Goal: Task Accomplishment & Management: Manage account settings

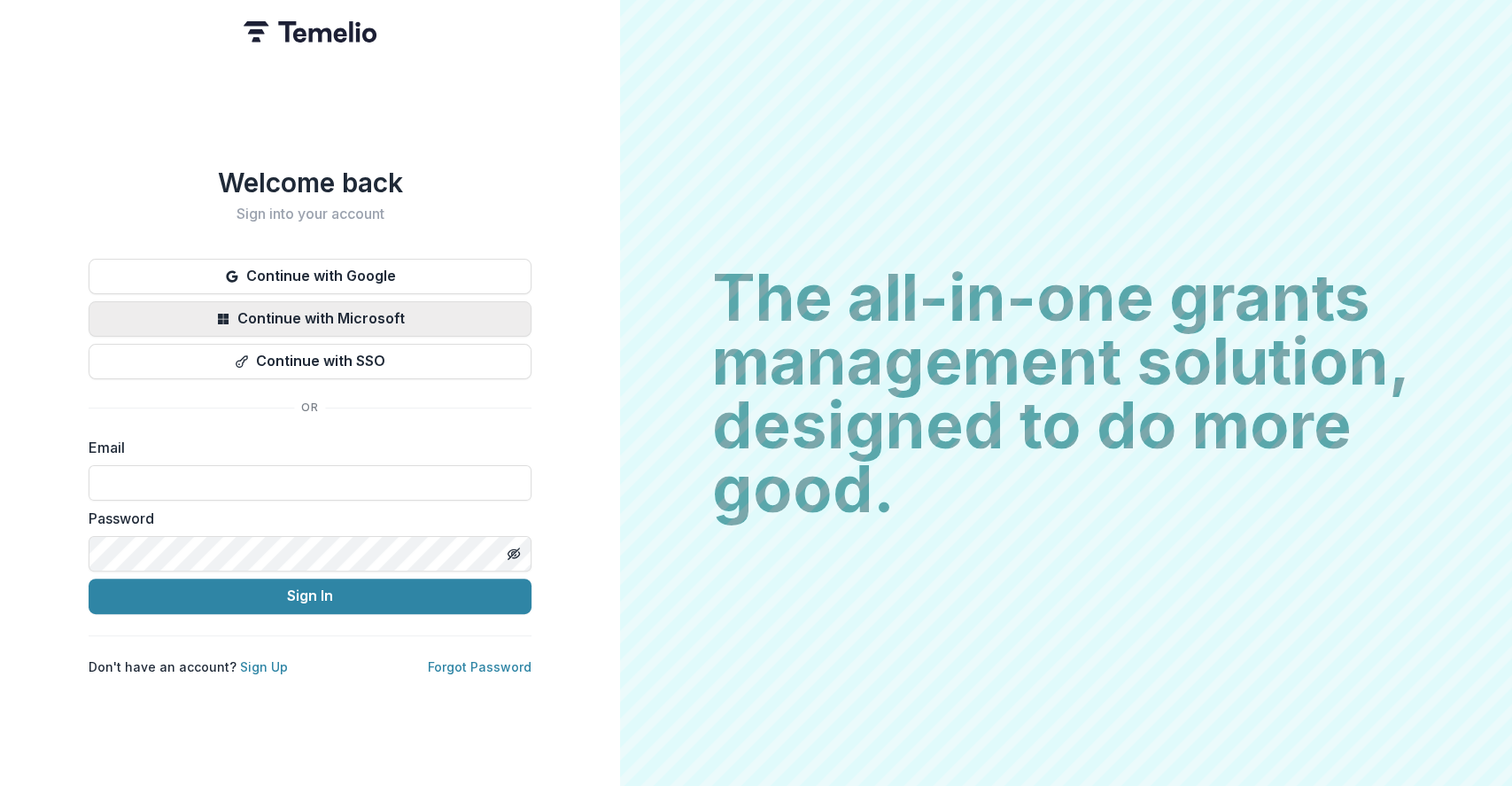
click at [383, 316] on button "Continue with Microsoft" at bounding box center [310, 318] width 443 height 35
click at [317, 465] on input at bounding box center [310, 482] width 443 height 35
type input "**********"
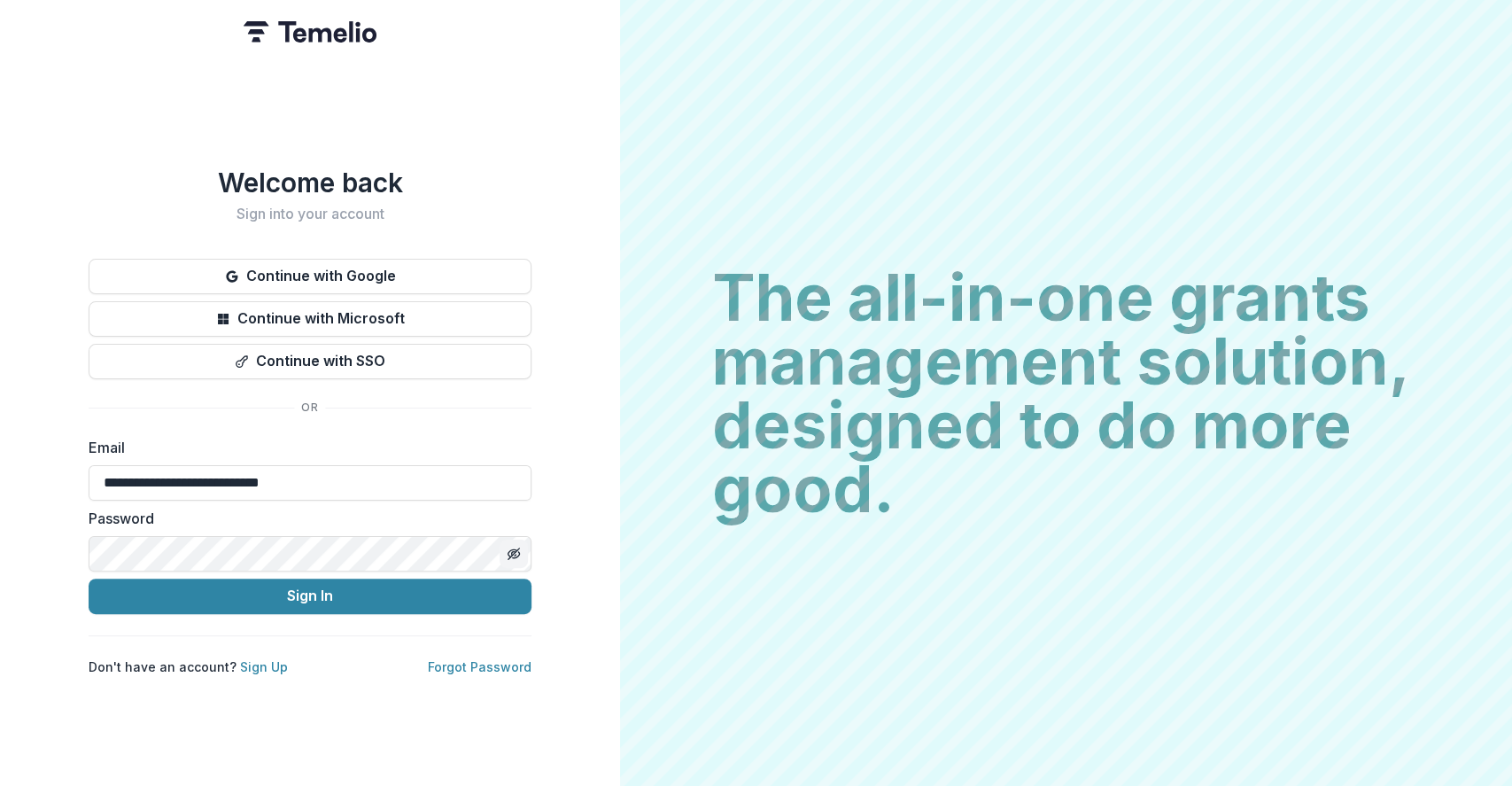
click at [511, 550] on icon "Toggle password visibility" at bounding box center [513, 553] width 14 height 14
click at [405, 579] on button "Sign In" at bounding box center [310, 596] width 443 height 35
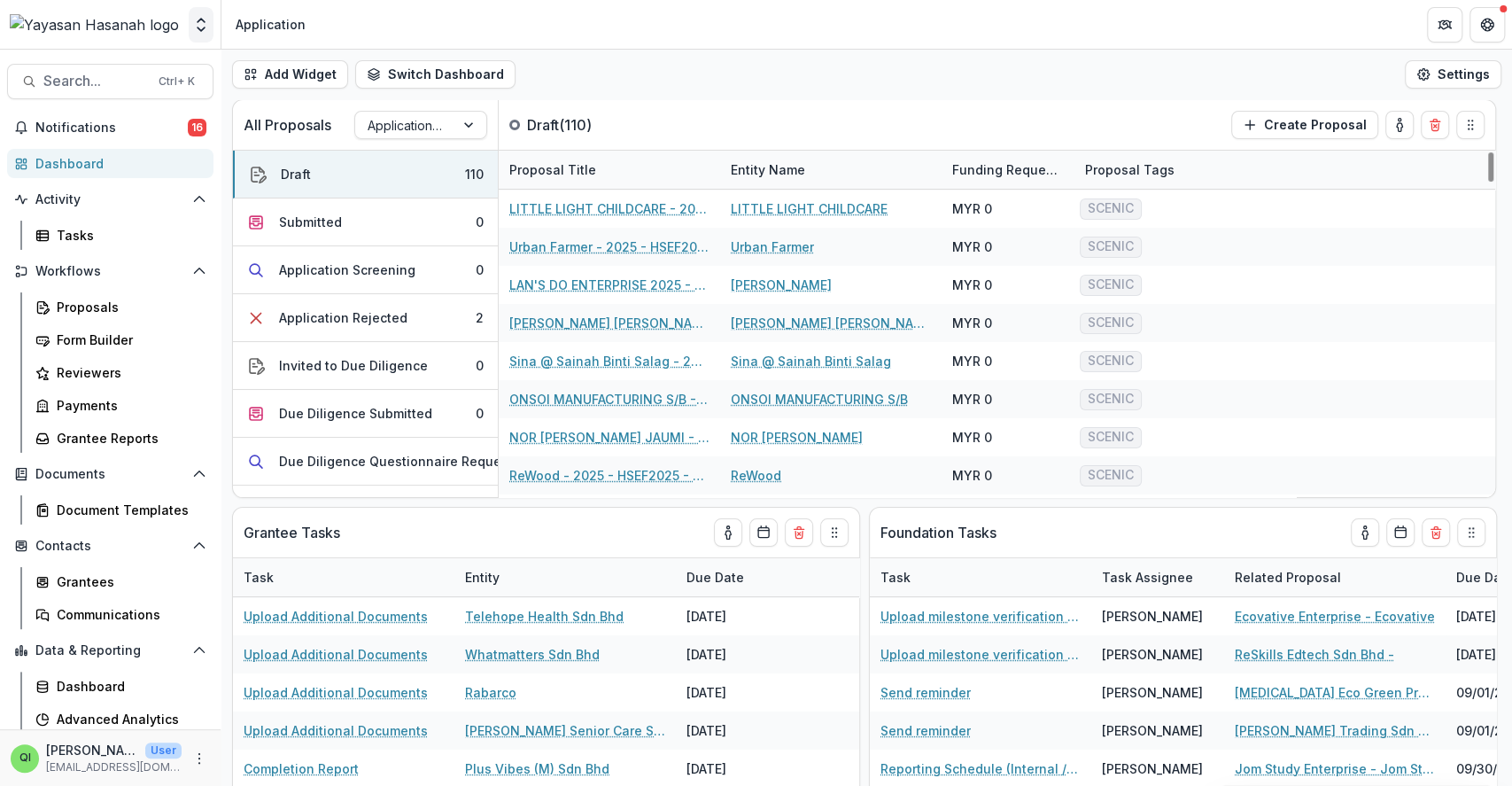
click at [201, 30] on polyline "Open entity switcher" at bounding box center [201, 29] width 7 height 4
click at [157, 63] on link "Admin Settings" at bounding box center [111, 68] width 213 height 29
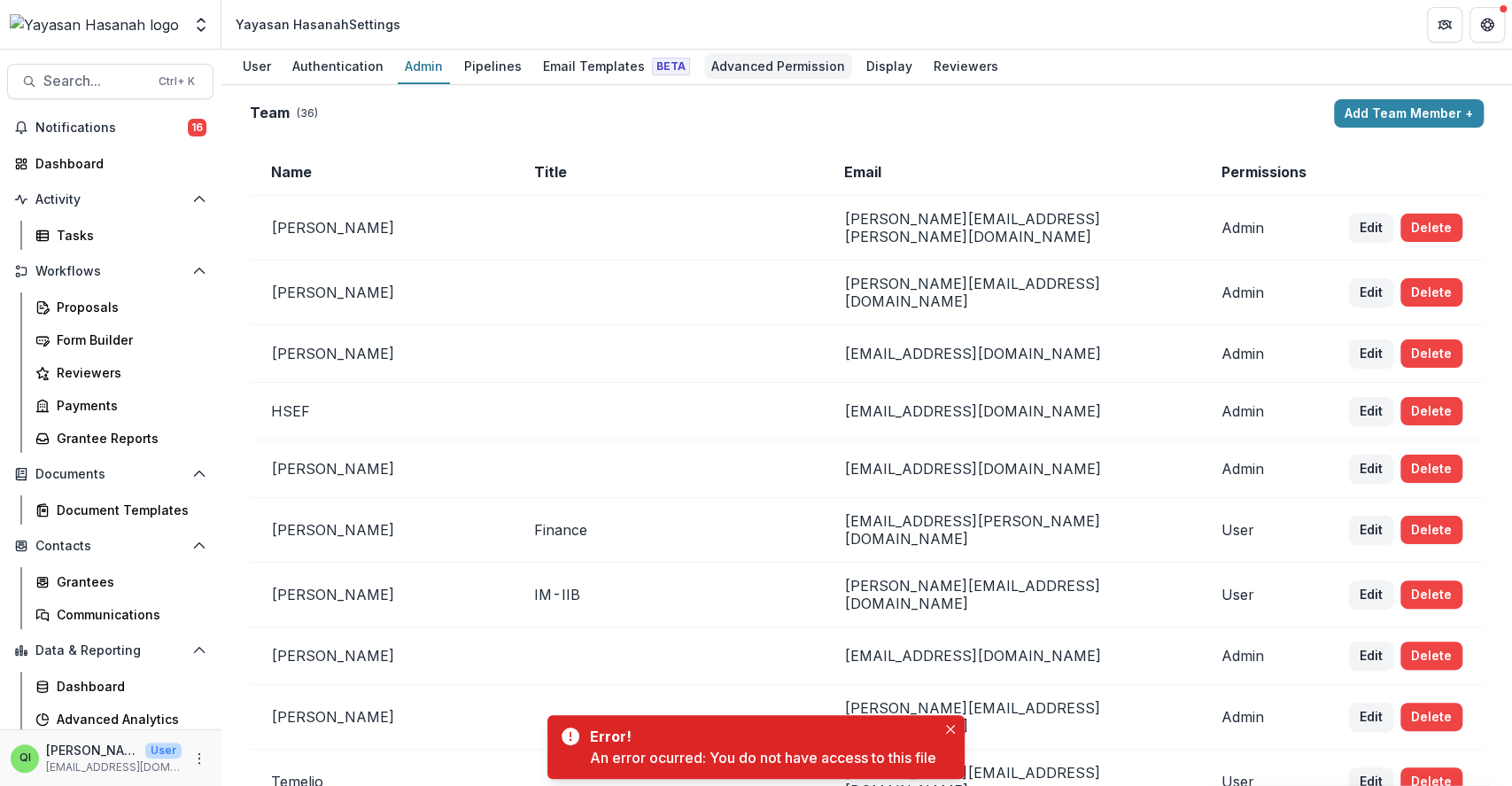
click at [716, 68] on div "Advanced Permission" at bounding box center [778, 66] width 148 height 26
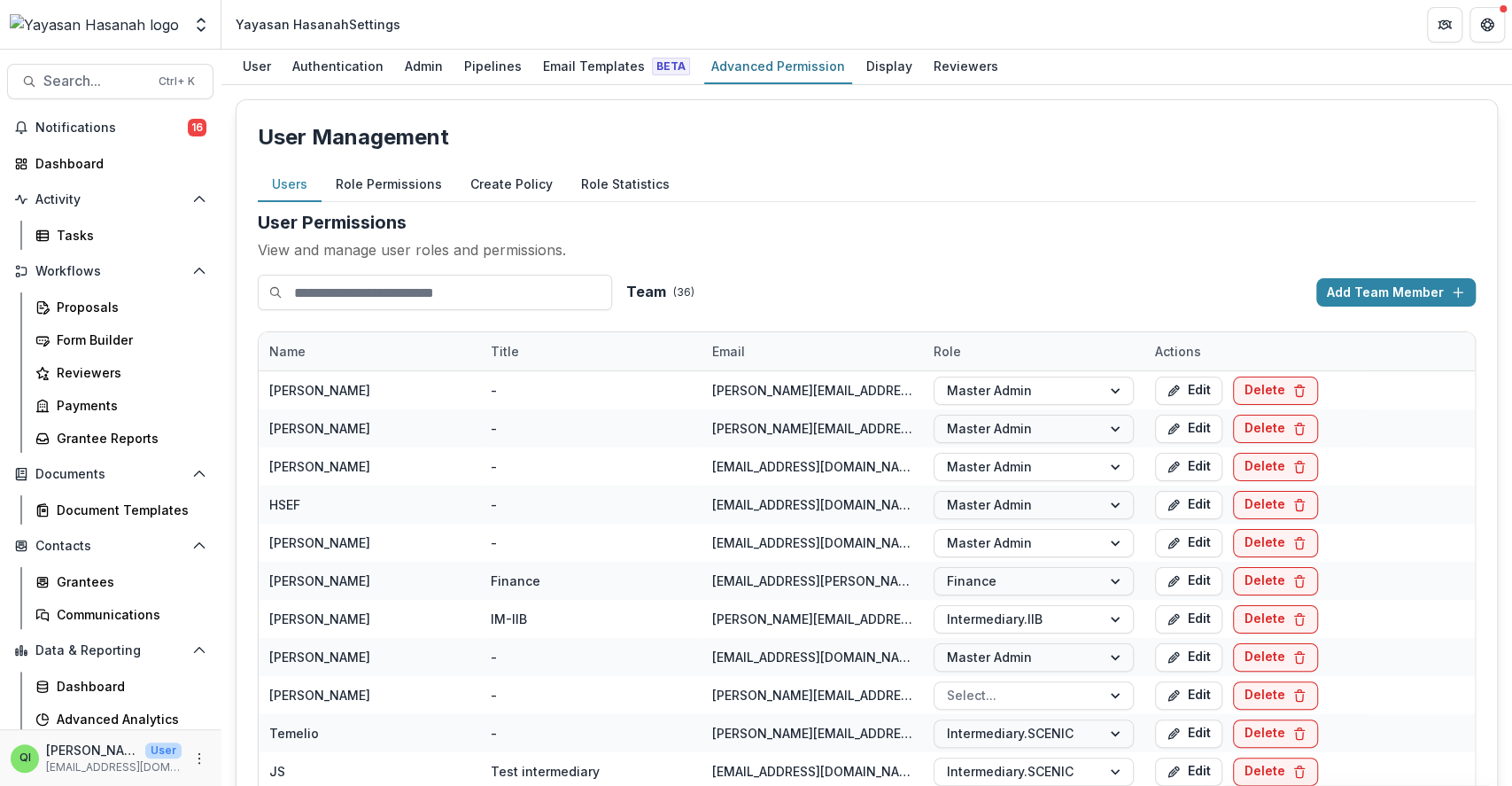
drag, startPoint x: 503, startPoint y: 189, endPoint x: 507, endPoint y: 202, distance: 13.6
click at [503, 201] on button "Create Policy" at bounding box center [511, 184] width 111 height 34
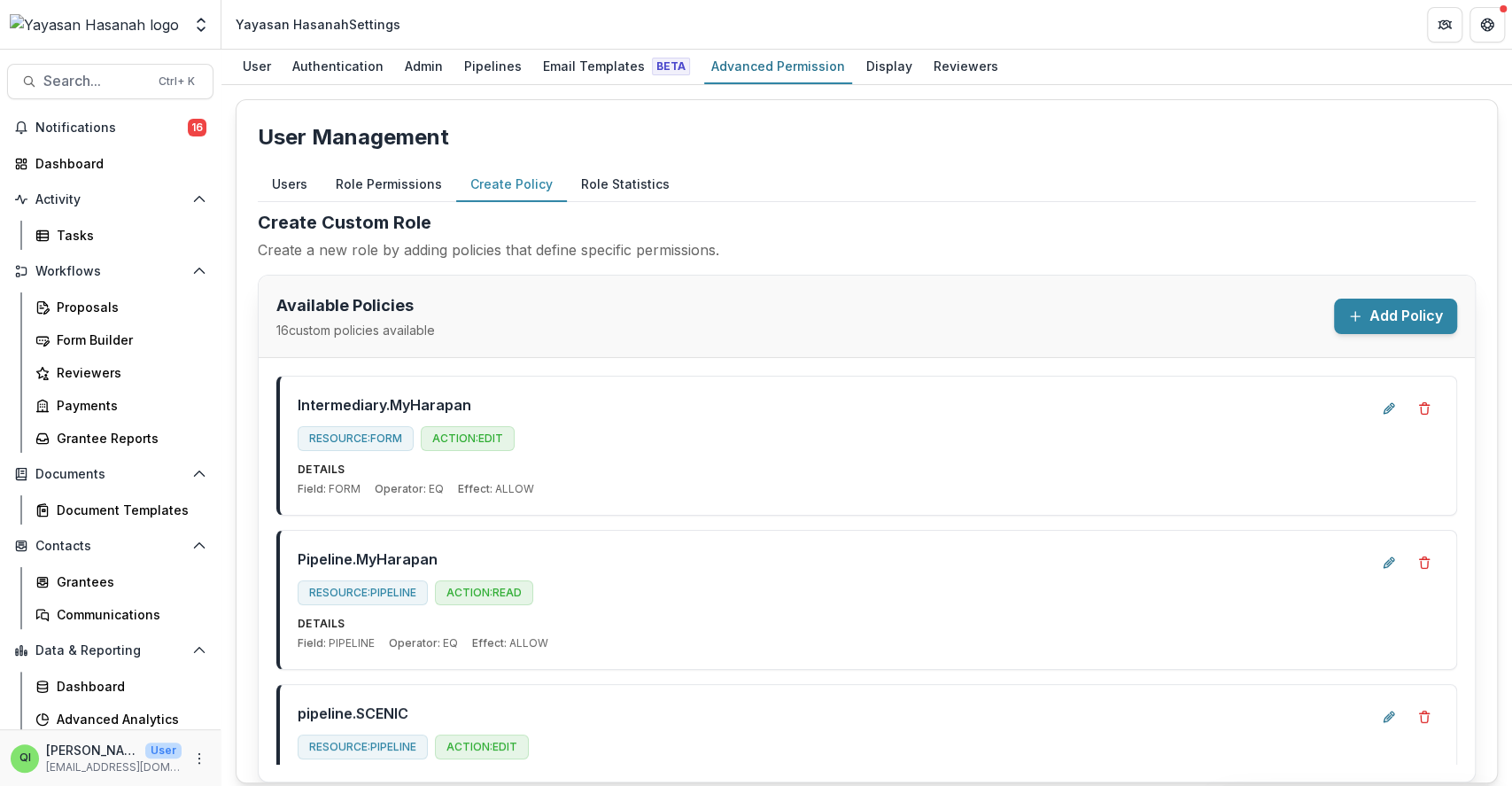
click at [609, 176] on button "Role Statistics" at bounding box center [625, 184] width 117 height 34
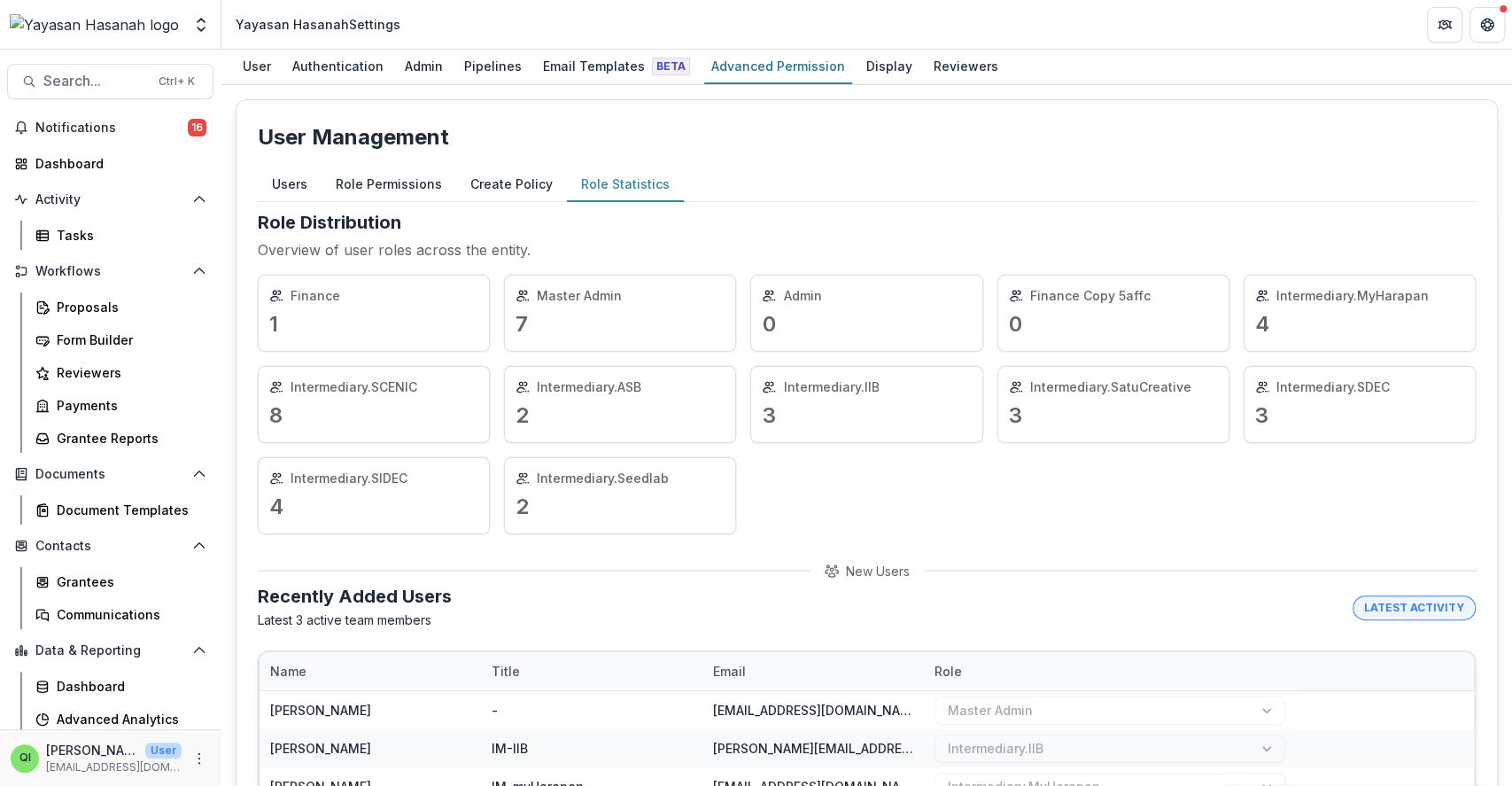
click at [524, 179] on button "Create Policy" at bounding box center [511, 184] width 111 height 34
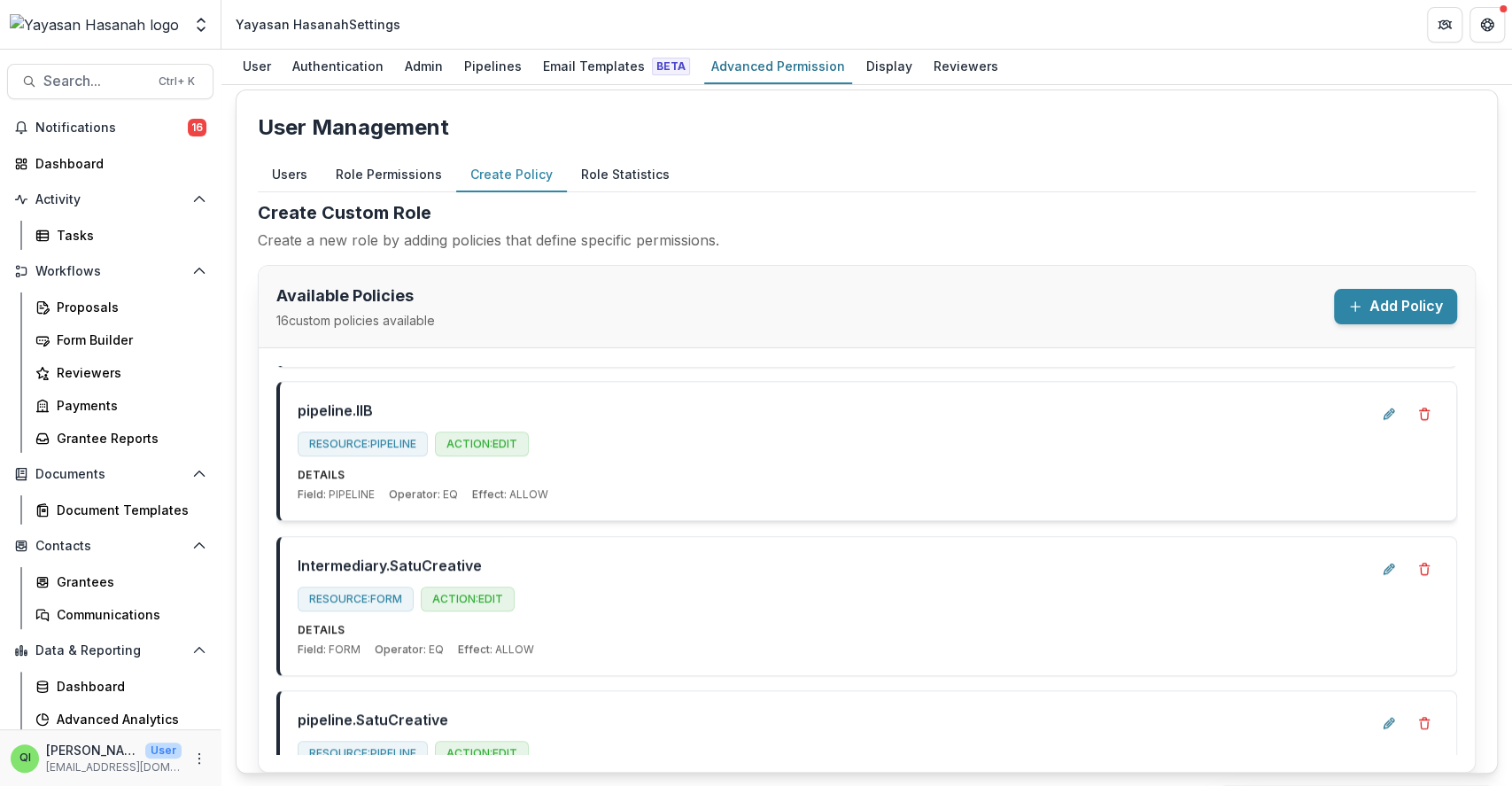
scroll to position [1181, 0]
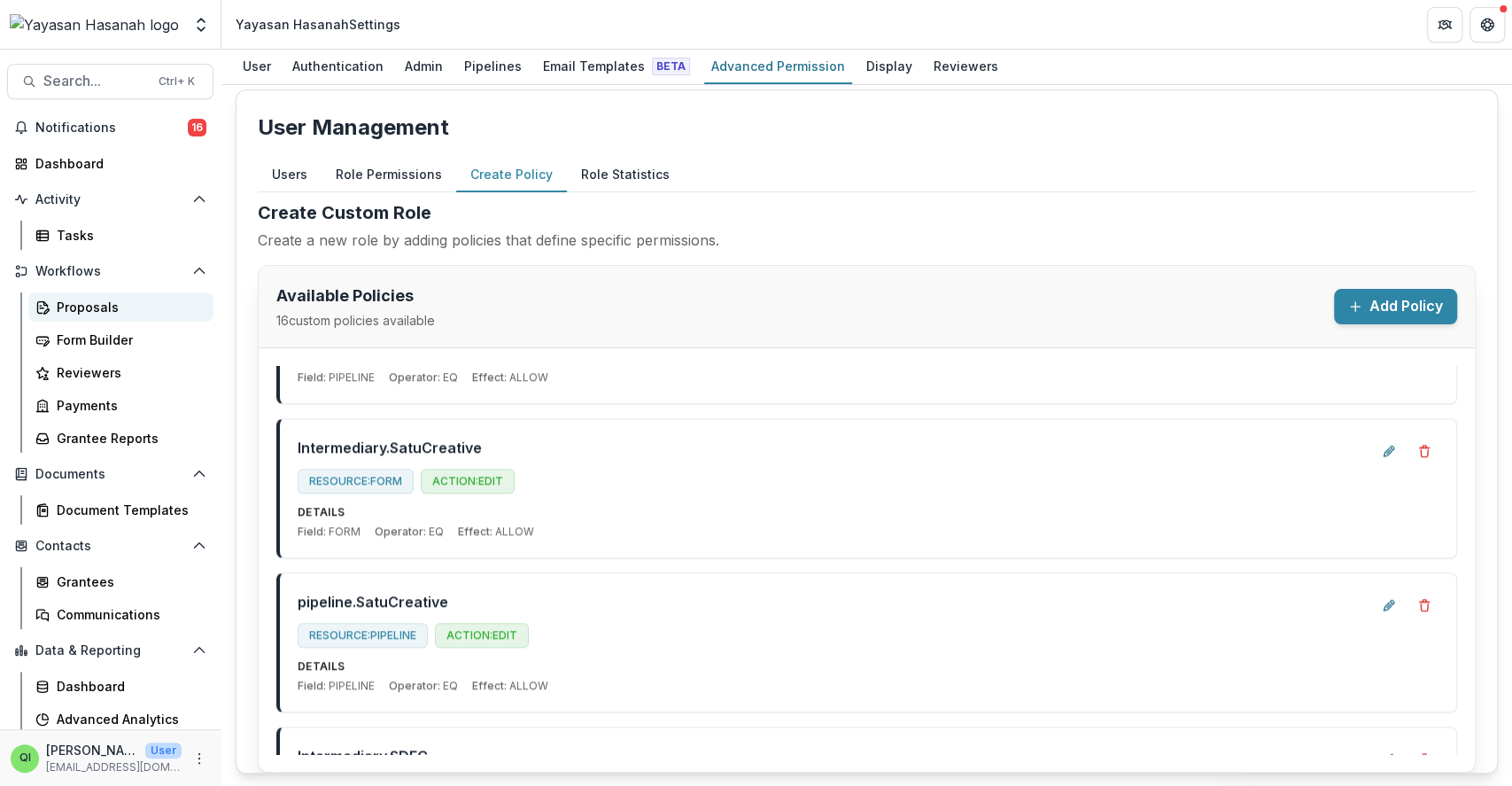
click at [111, 310] on div "Proposals" at bounding box center [128, 307] width 143 height 19
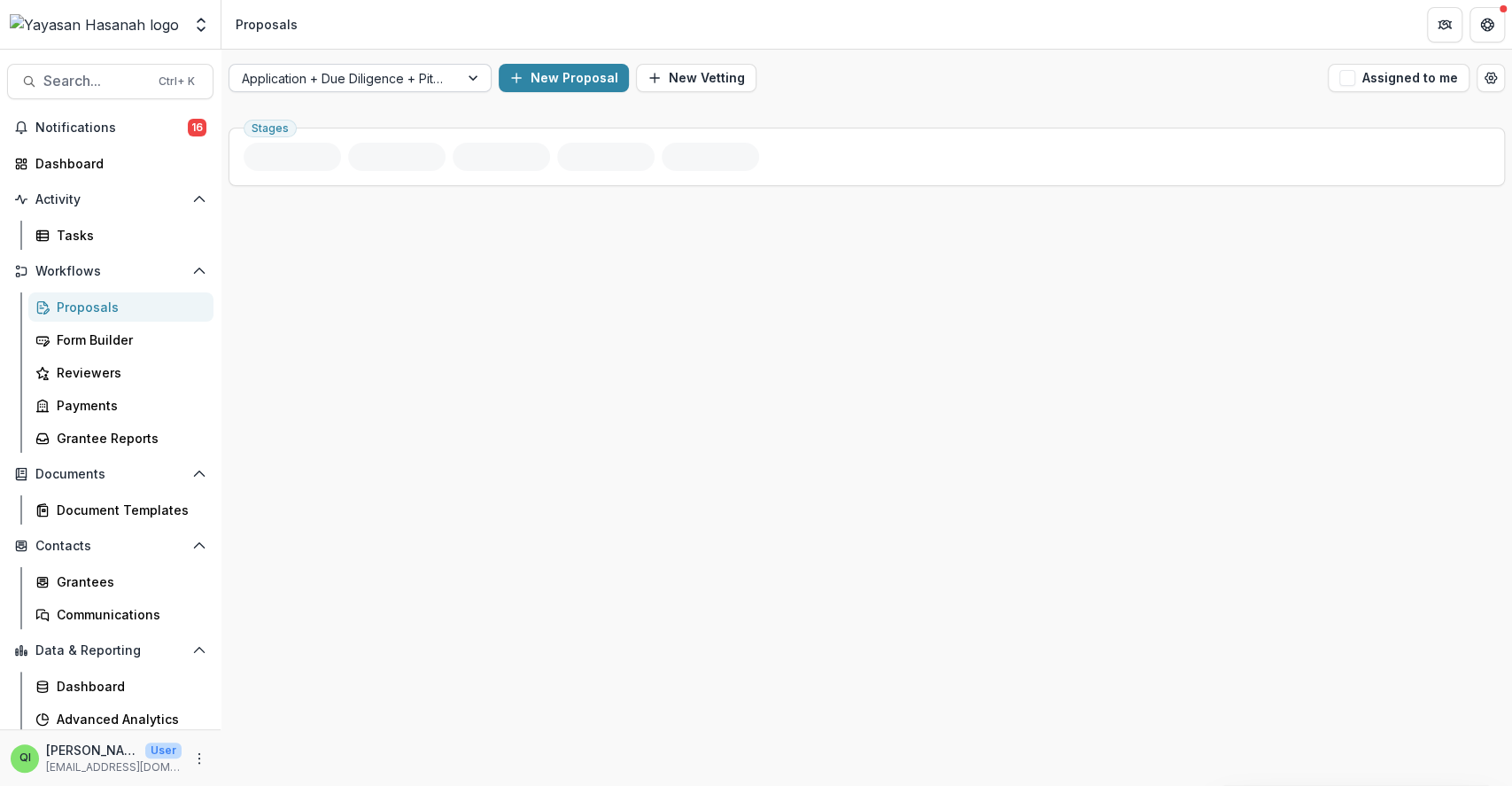
click at [390, 78] on div at bounding box center [343, 78] width 204 height 22
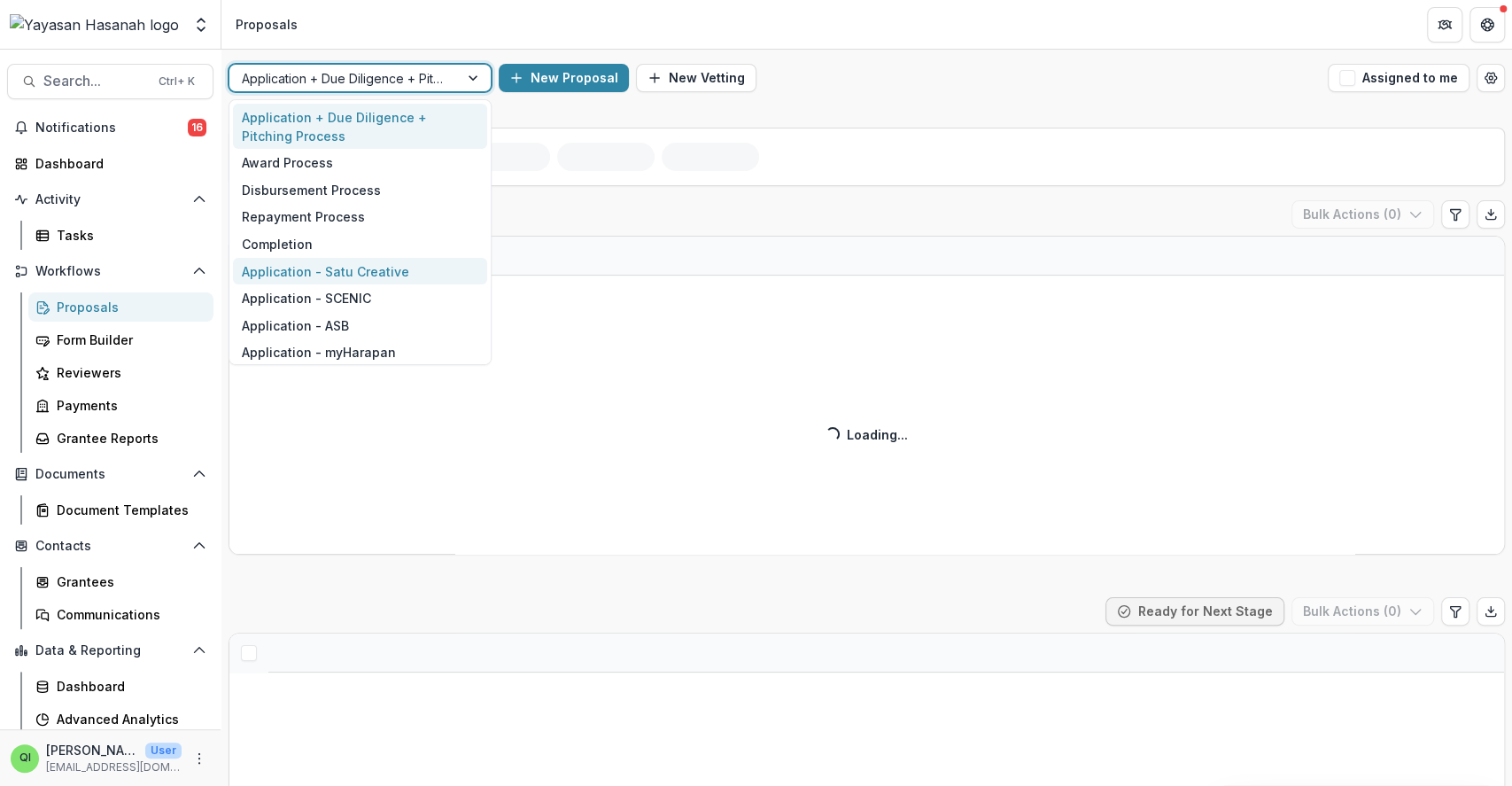
click at [350, 273] on div "Application - Satu Creative" at bounding box center [360, 271] width 255 height 28
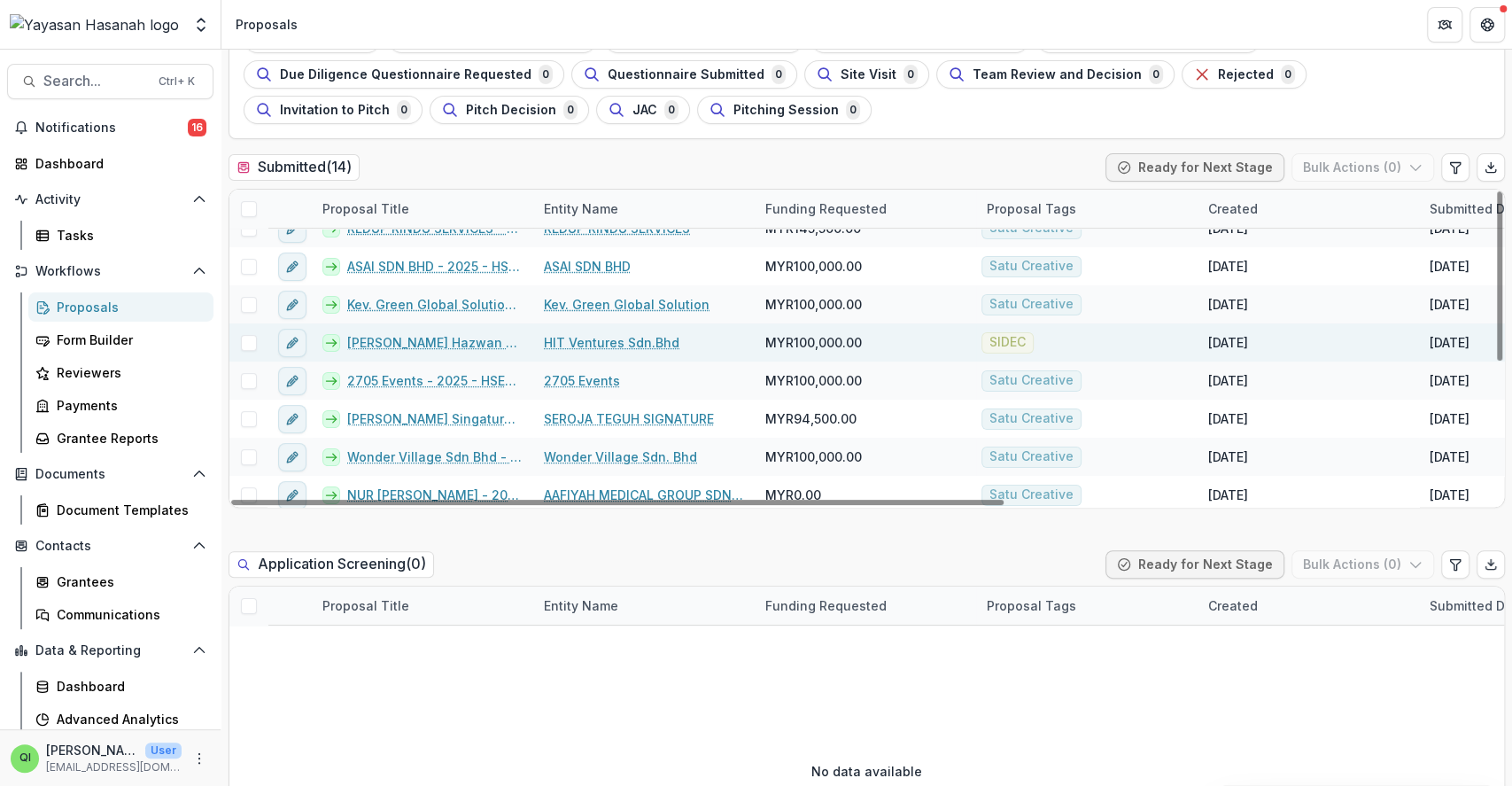
scroll to position [255, 0]
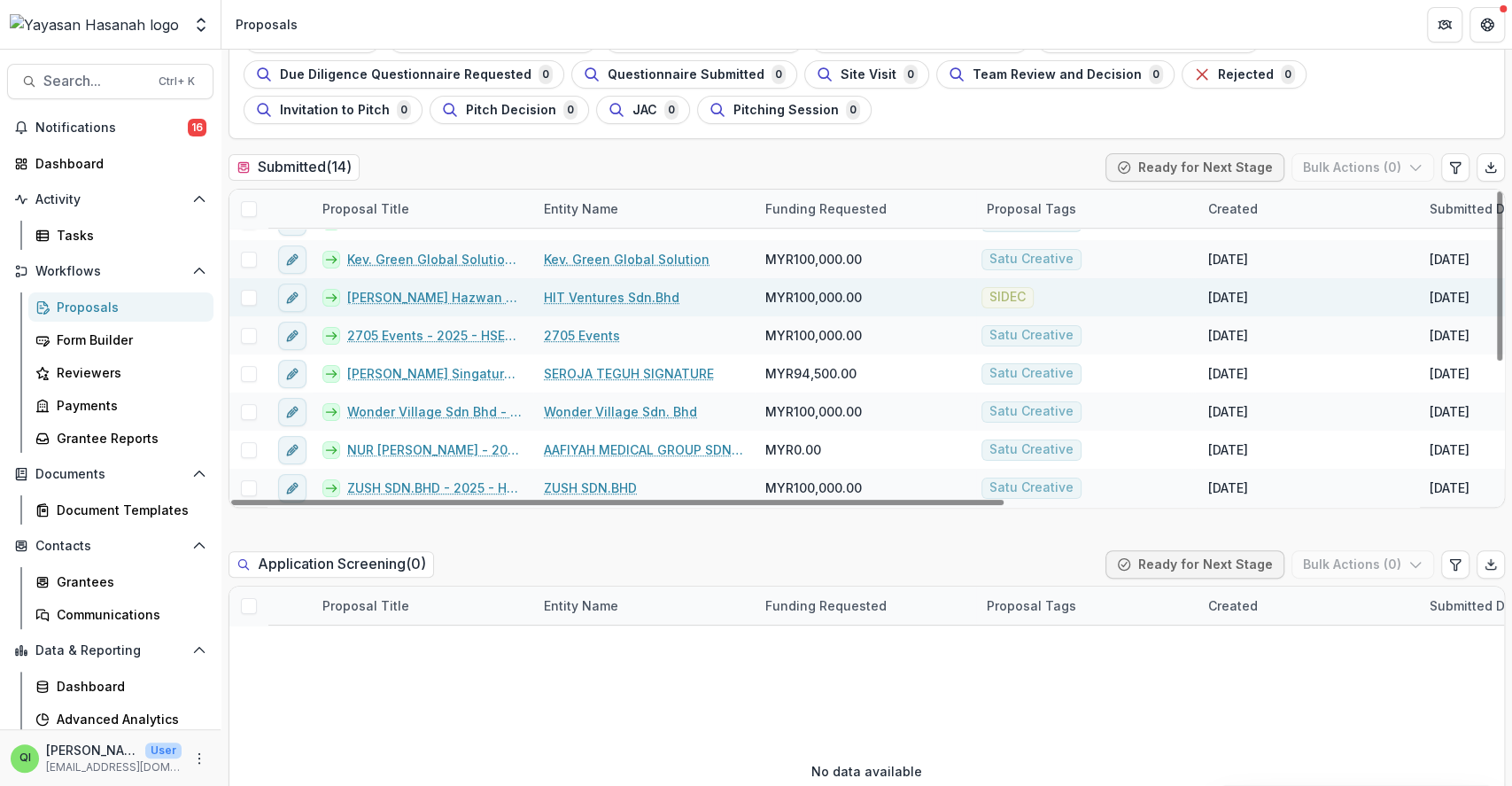
click at [255, 295] on span at bounding box center [249, 297] width 16 height 16
click at [1346, 163] on button "Bulk Actions ( 1 )" at bounding box center [1365, 167] width 139 height 29
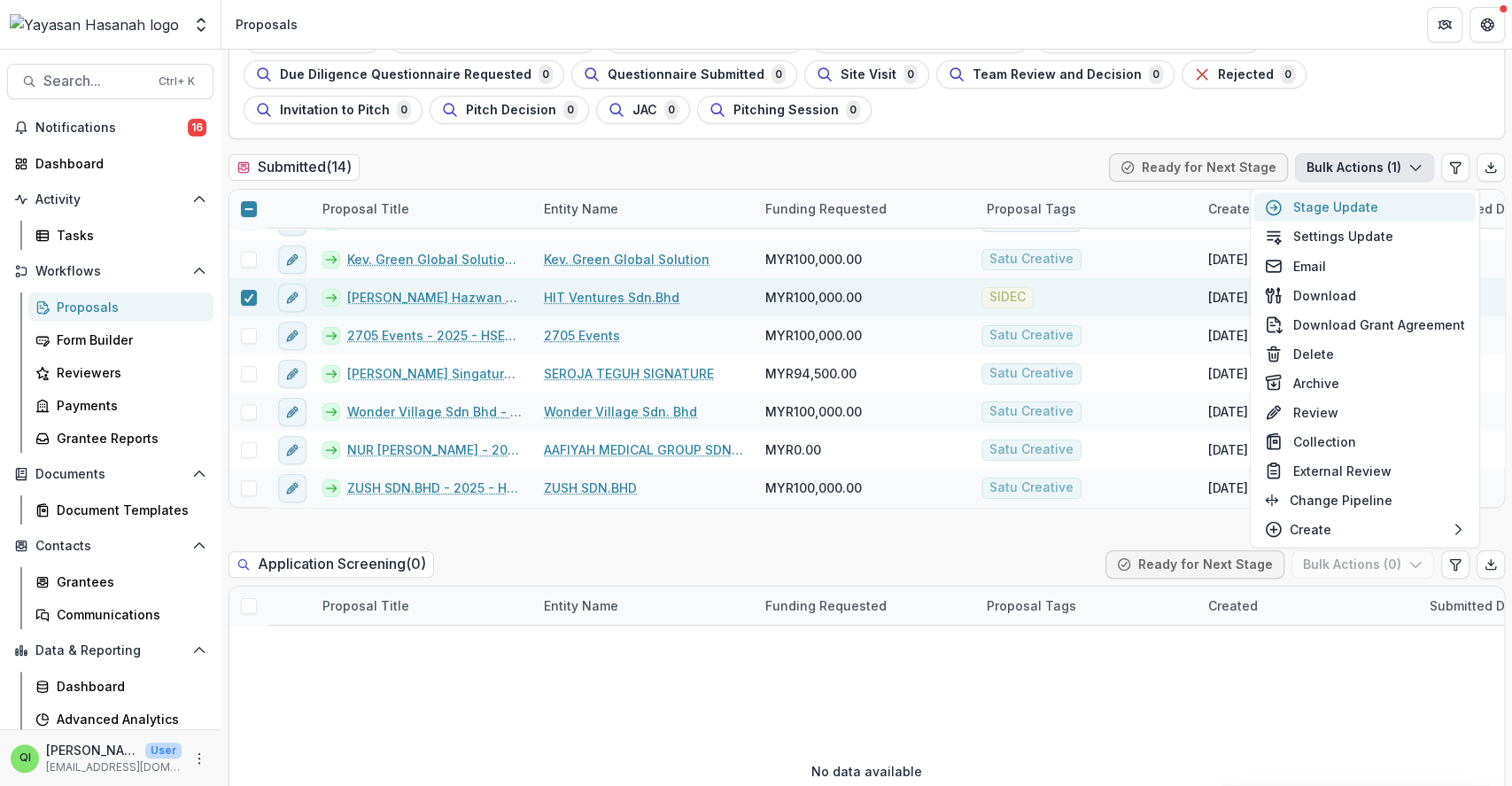
click at [1333, 194] on button "Stage Update" at bounding box center [1365, 206] width 221 height 29
select select "*********"
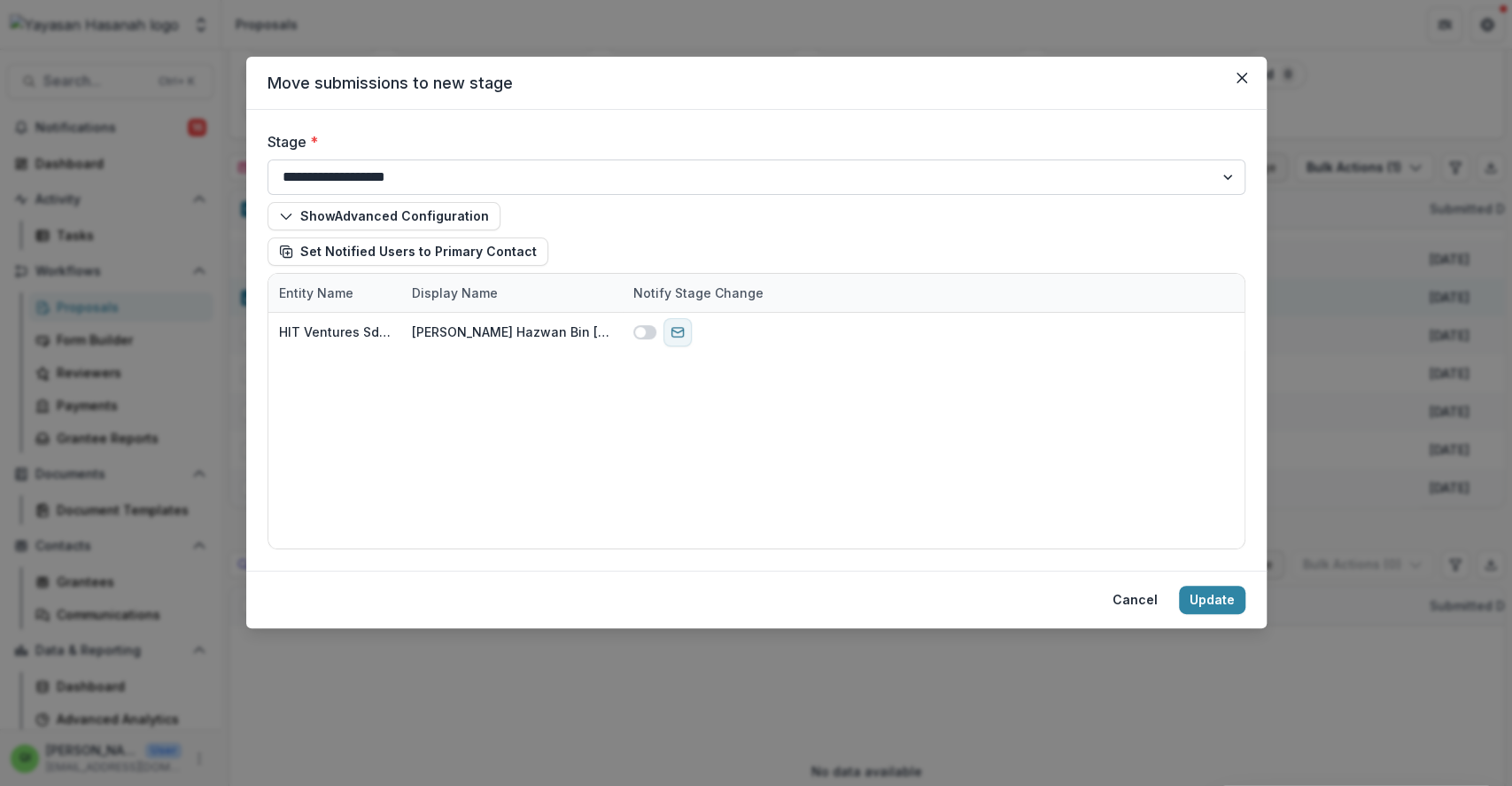
click at [620, 163] on select "**********" at bounding box center [756, 177] width 978 height 35
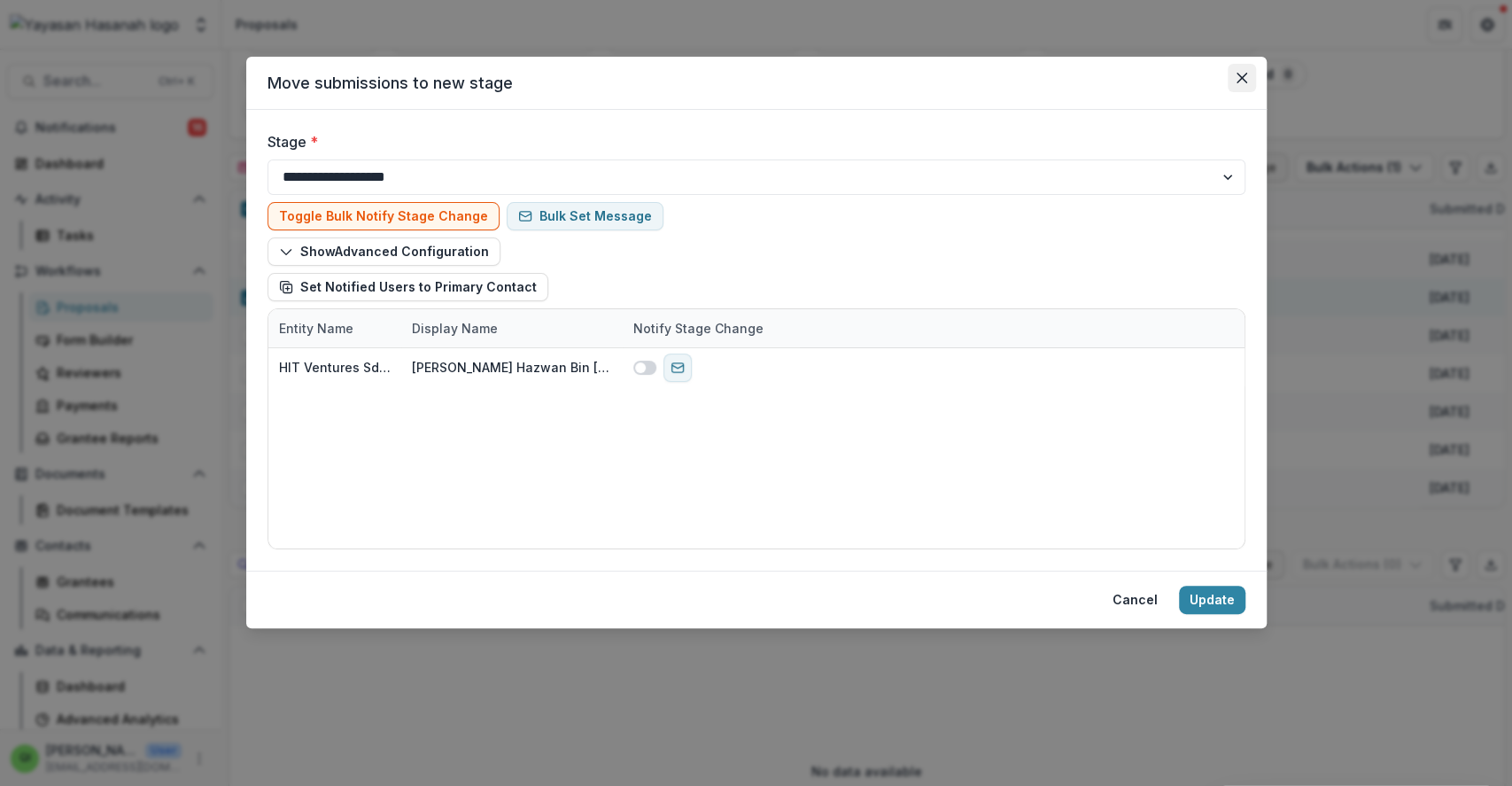
click at [1226, 84] on header "Move submissions to new stage" at bounding box center [756, 84] width 1021 height 53
click at [1244, 77] on icon "Close" at bounding box center [1241, 77] width 10 height 10
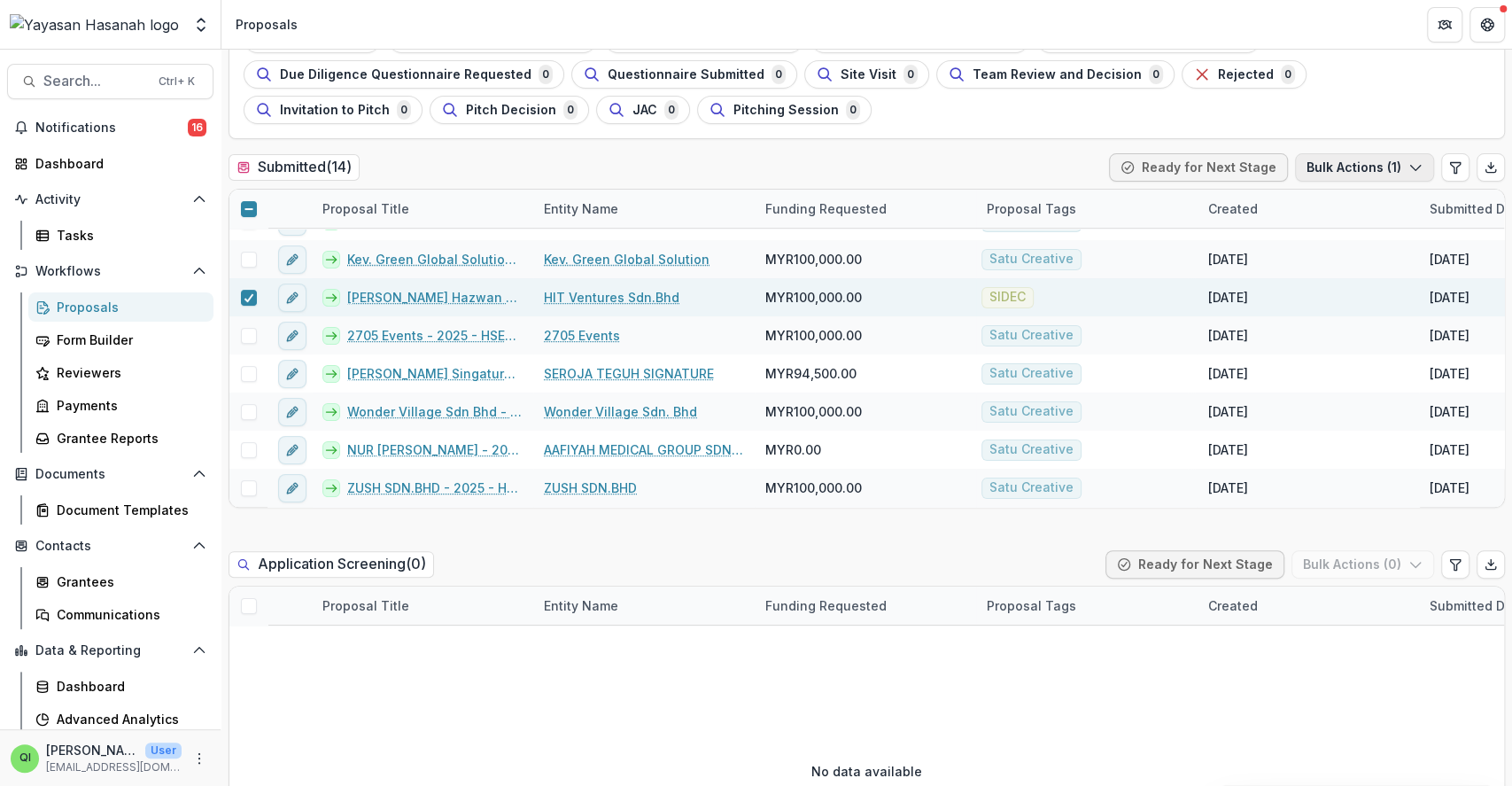
click at [1335, 166] on button "Bulk Actions ( 1 )" at bounding box center [1365, 167] width 139 height 29
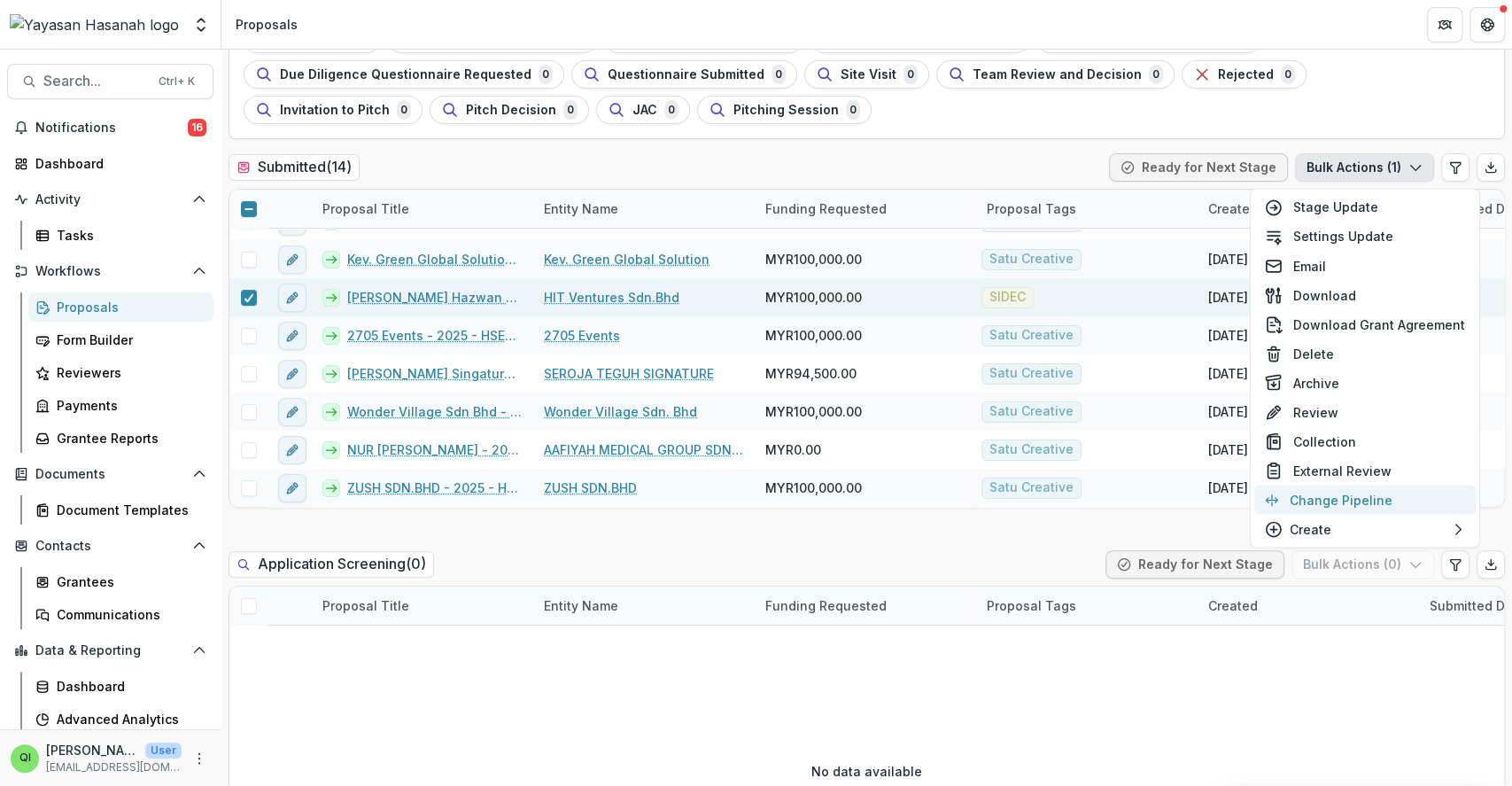
click at [1337, 506] on button "Change Pipeline" at bounding box center [1365, 499] width 221 height 29
select select "*********"
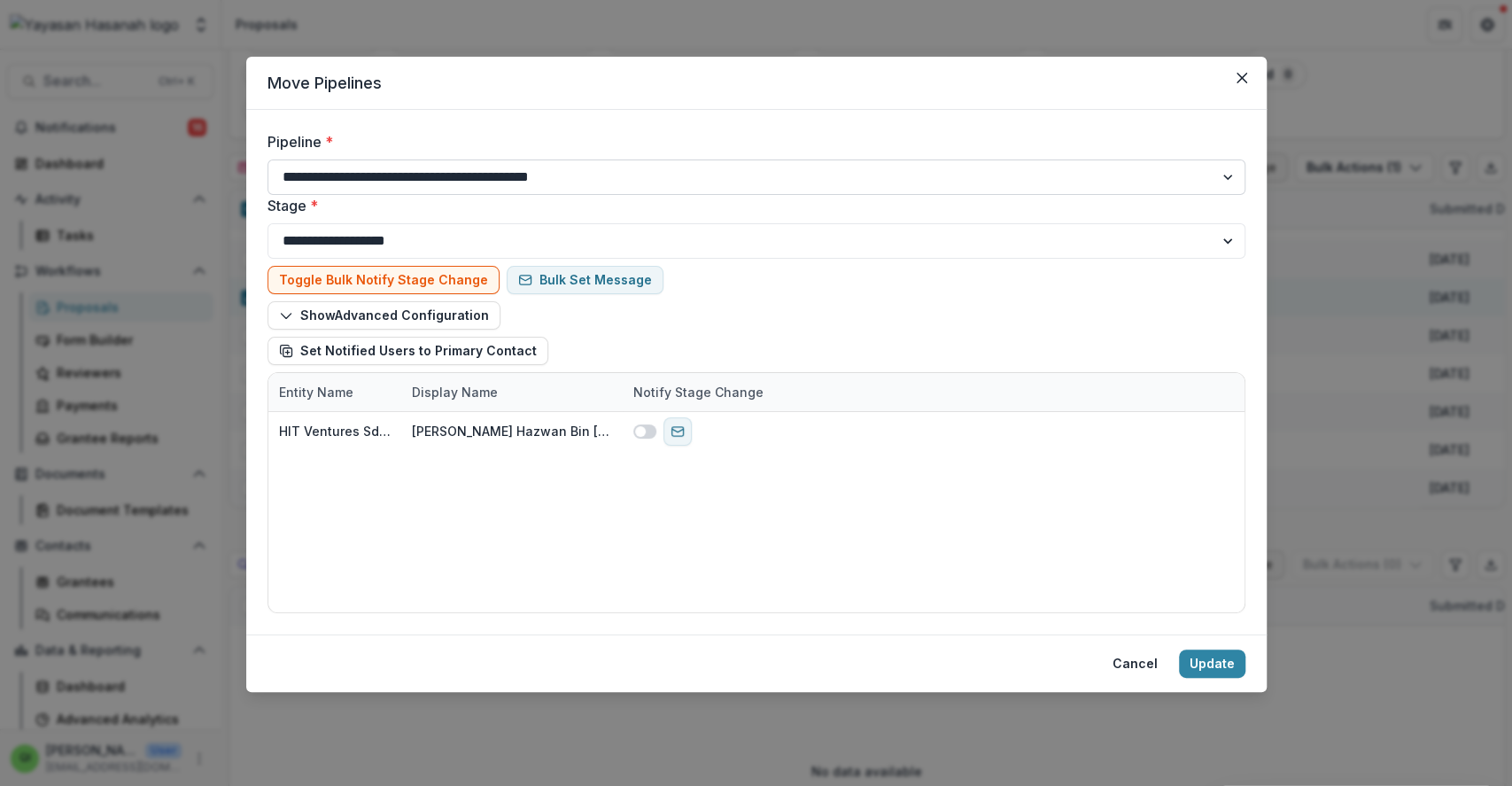
click at [718, 179] on select "**********" at bounding box center [756, 177] width 978 height 35
select select "**********"
click at [268, 160] on select "**********" at bounding box center [756, 177] width 978 height 35
click at [1203, 662] on button "Update" at bounding box center [1213, 663] width 67 height 29
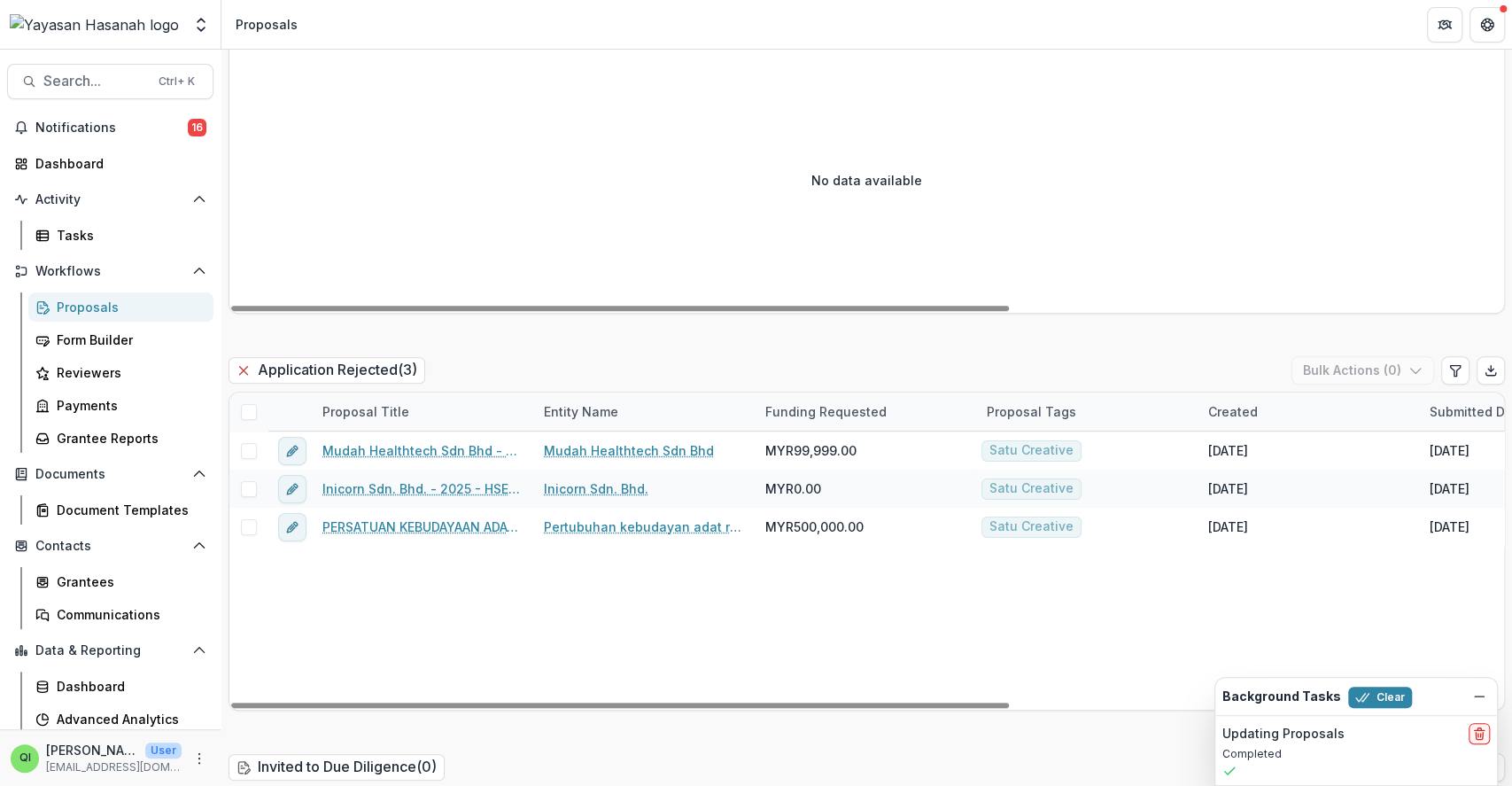
scroll to position [0, 0]
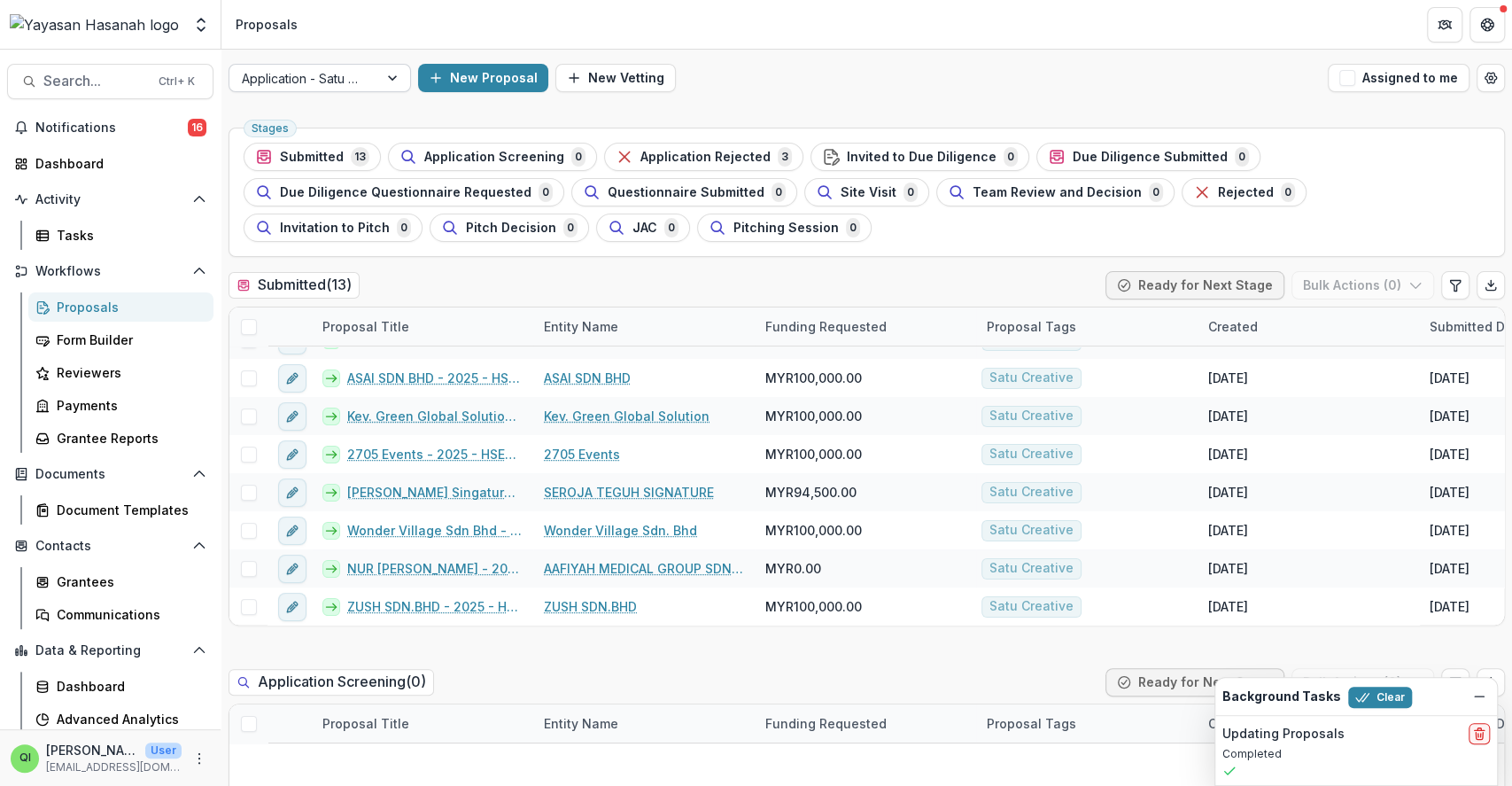
click at [383, 85] on div at bounding box center [394, 78] width 32 height 27
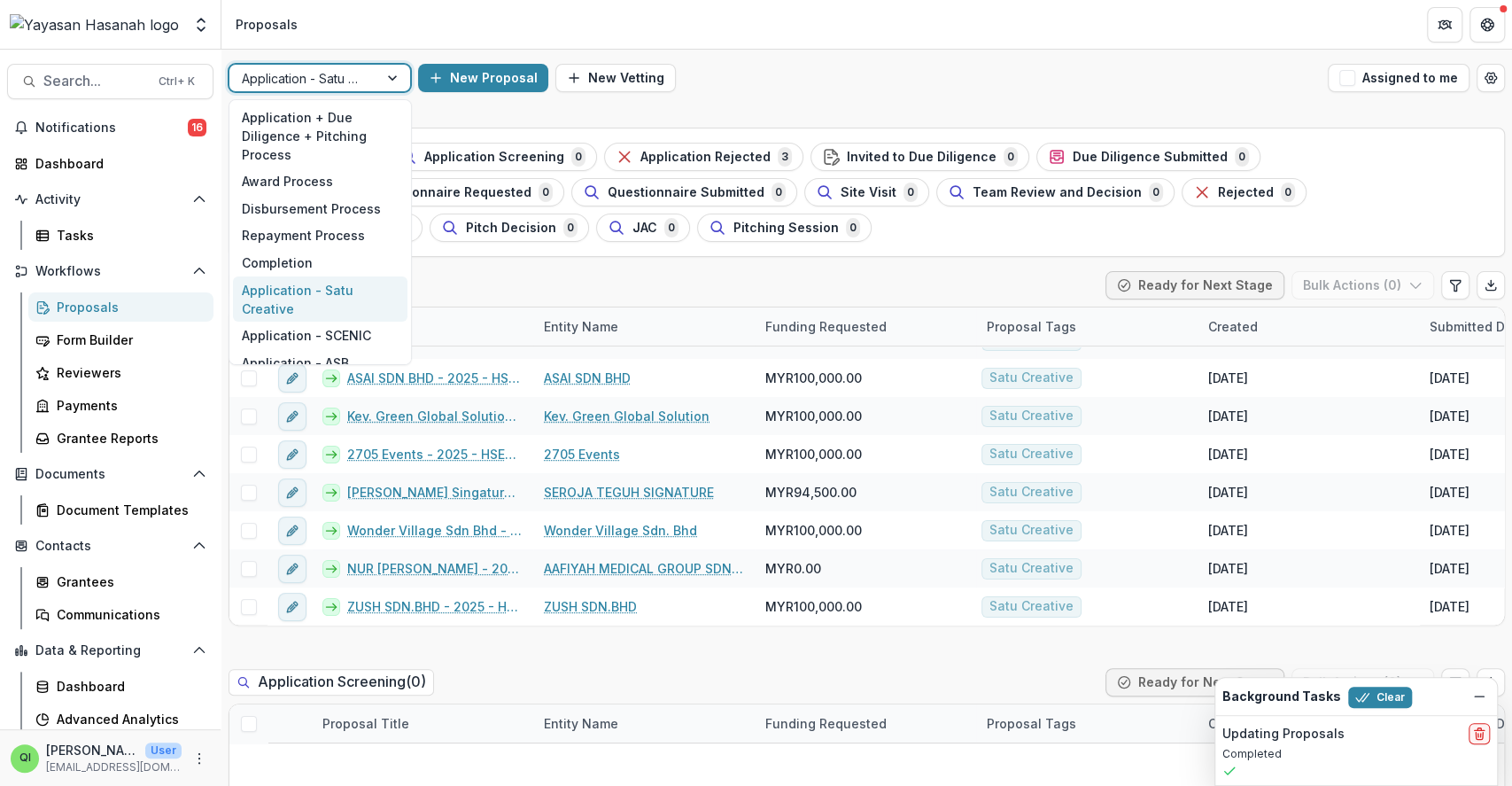
click at [335, 284] on div "Application - Satu Creative" at bounding box center [320, 299] width 175 height 46
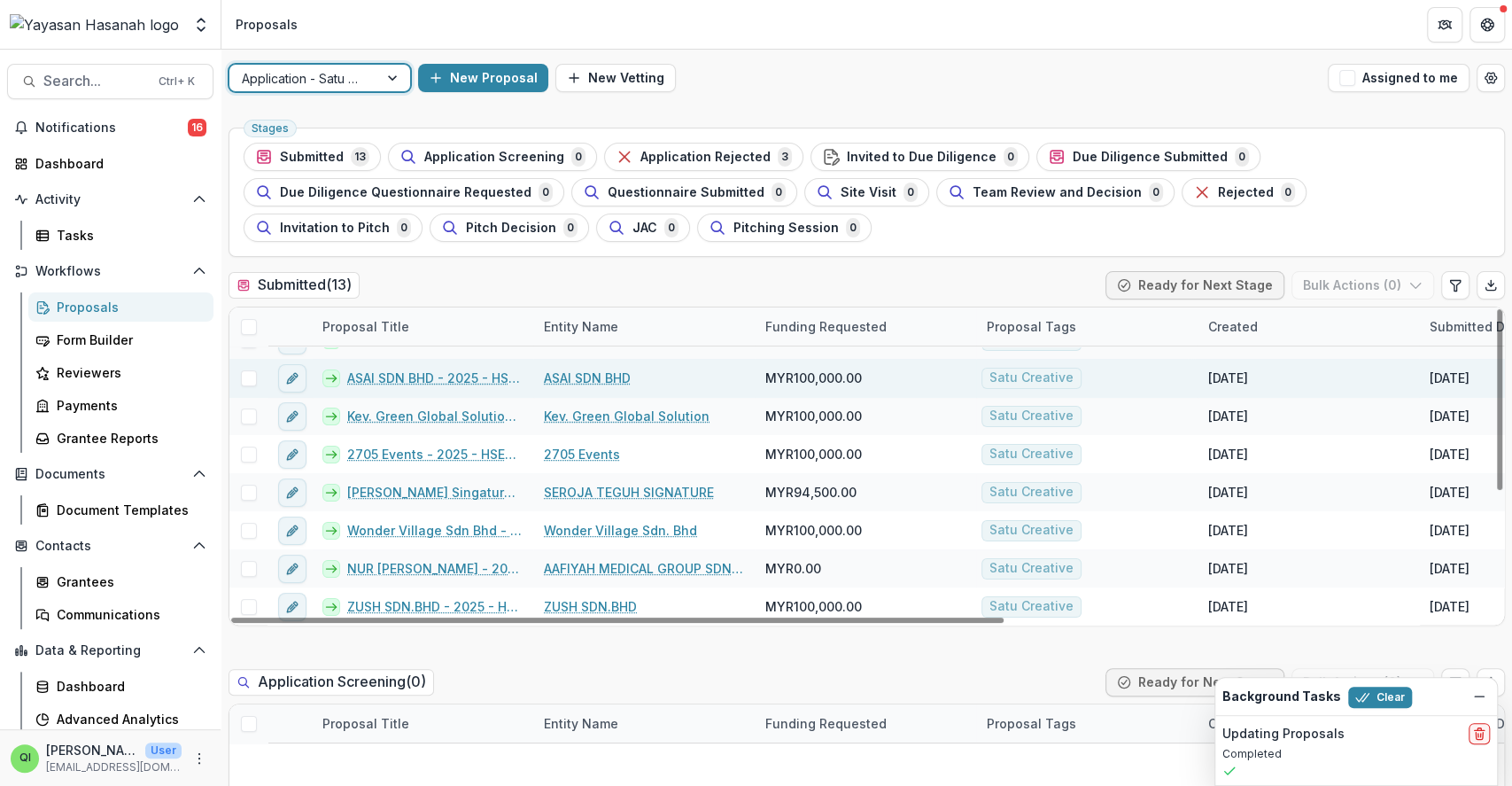
click at [418, 374] on link "ASAI SDN BHD - 2025 - HSEF2025 - Satu Creative" at bounding box center [434, 378] width 176 height 19
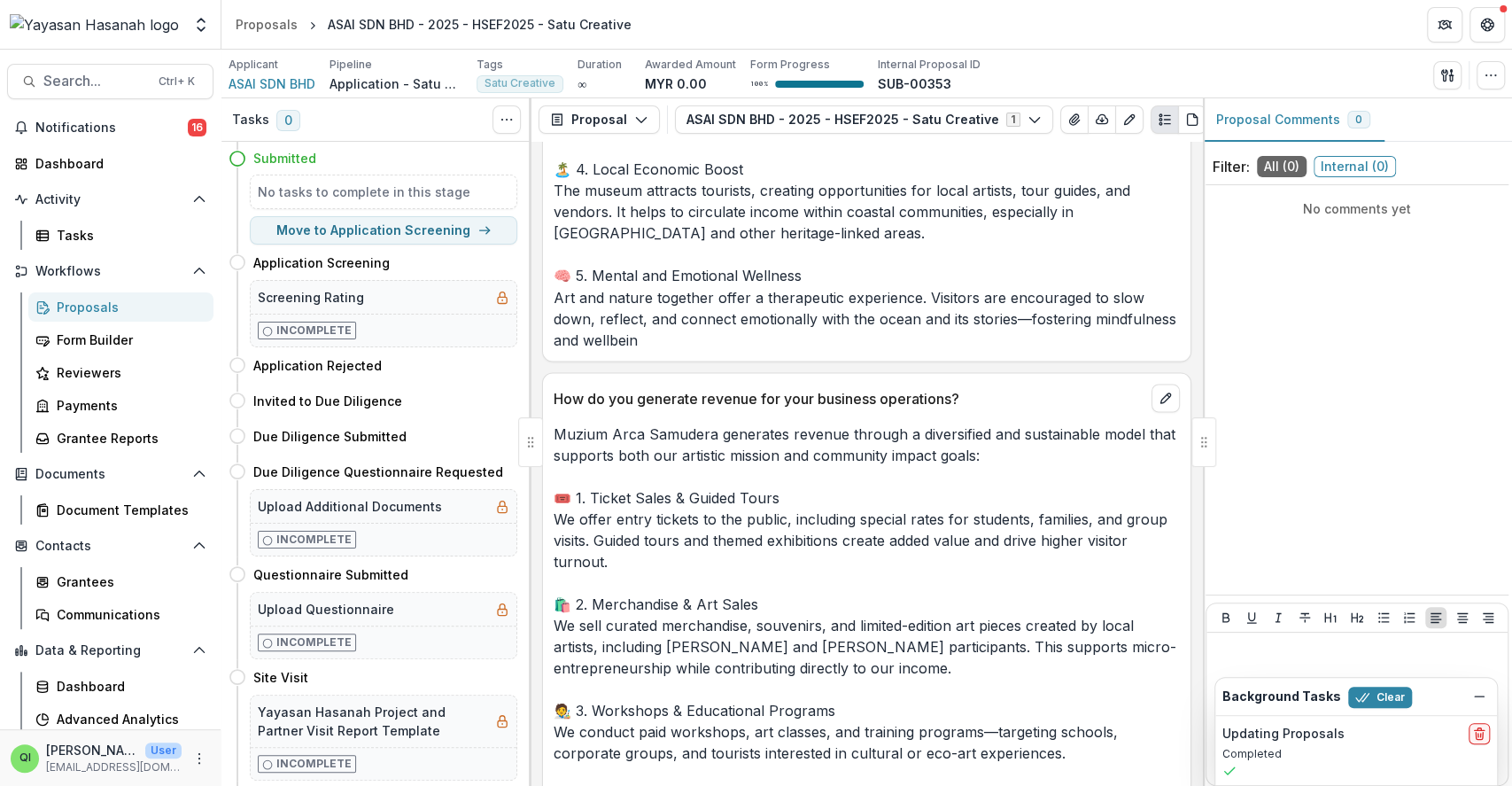
scroll to position [2362, 0]
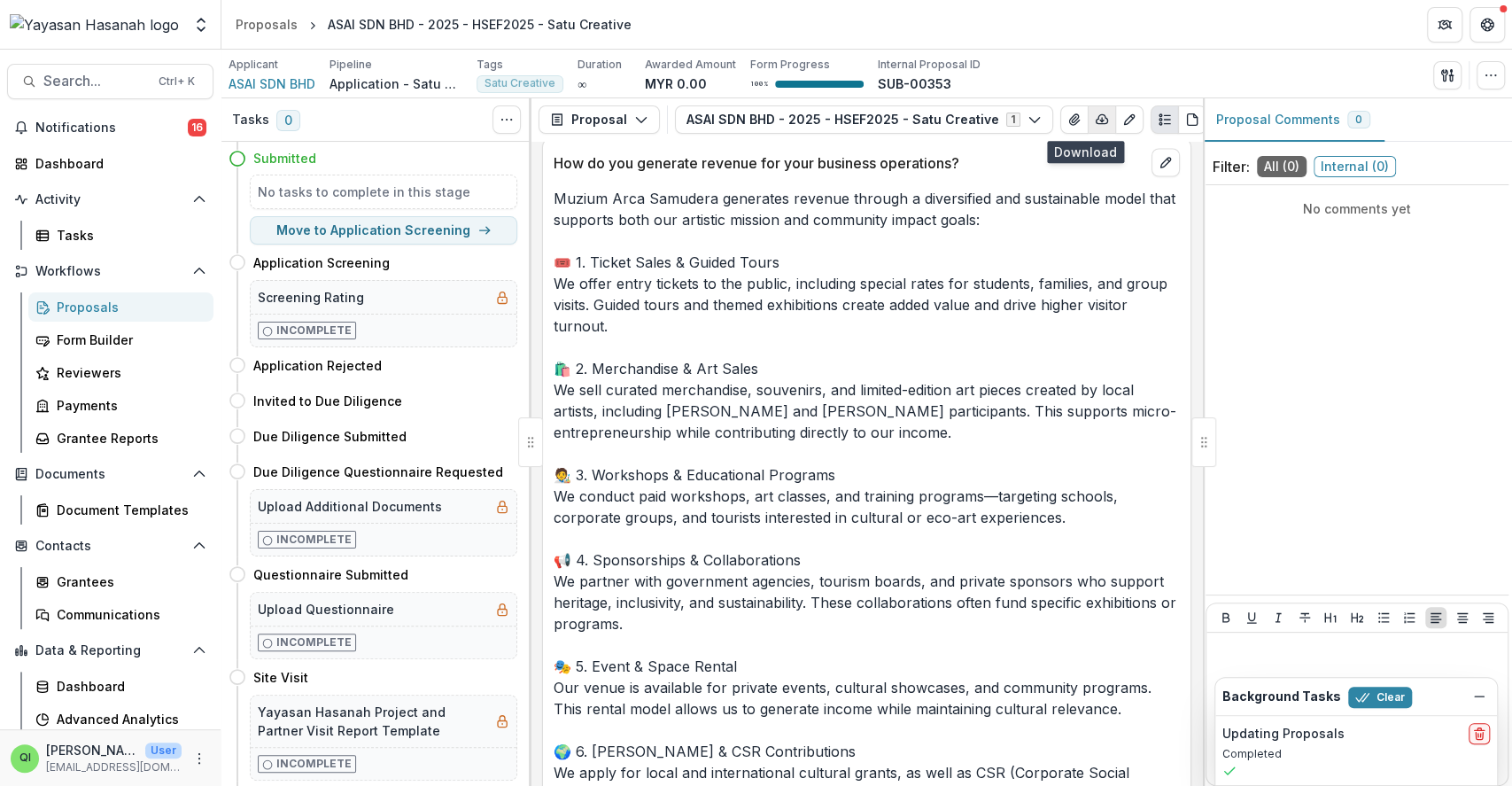
click at [1088, 124] on button "button" at bounding box center [1102, 120] width 29 height 29
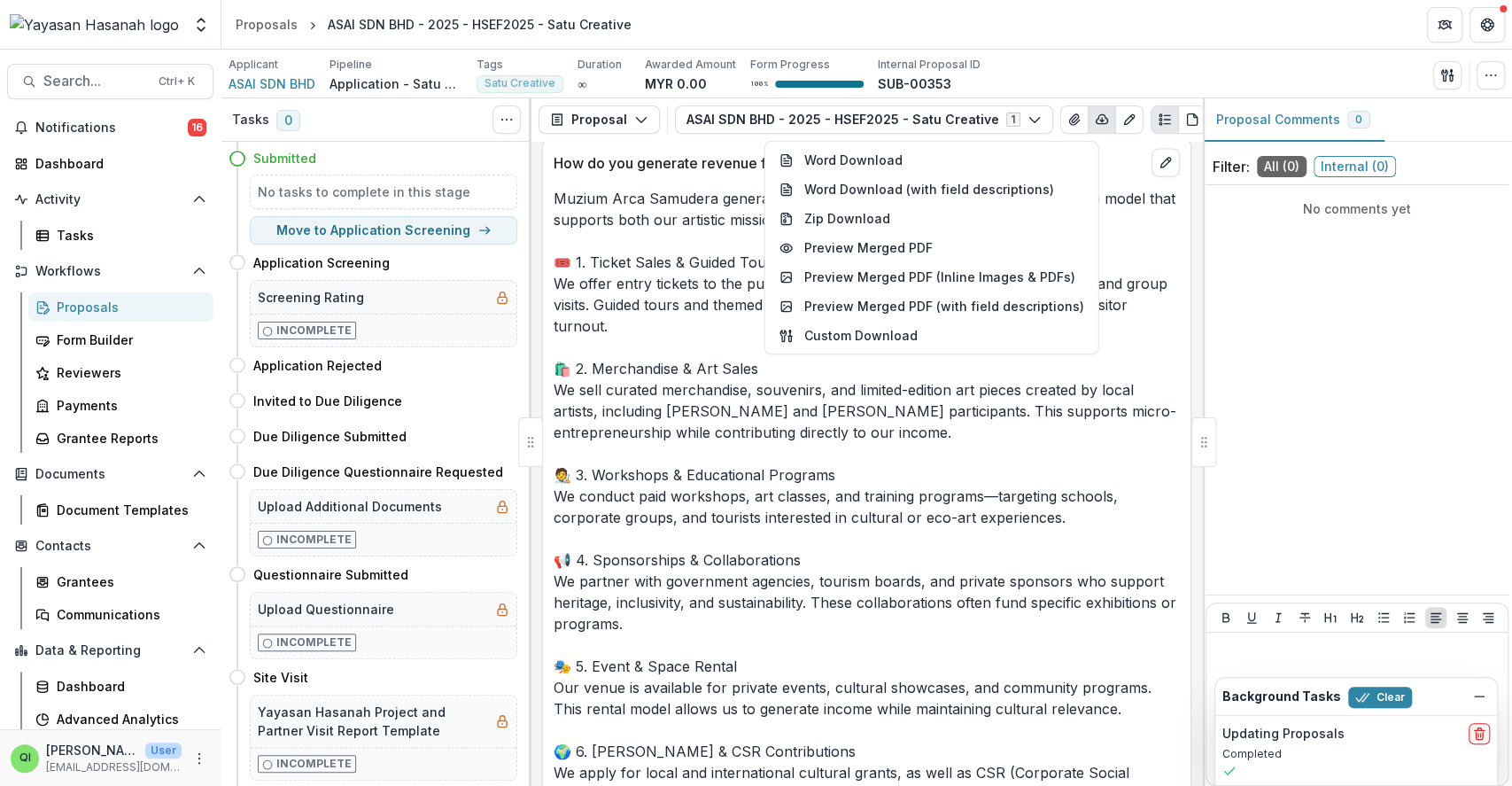
click at [1131, 237] on p "Muzium Arca Samudera generates revenue through a diversified and sustainable mo…" at bounding box center [867, 506] width 626 height 638
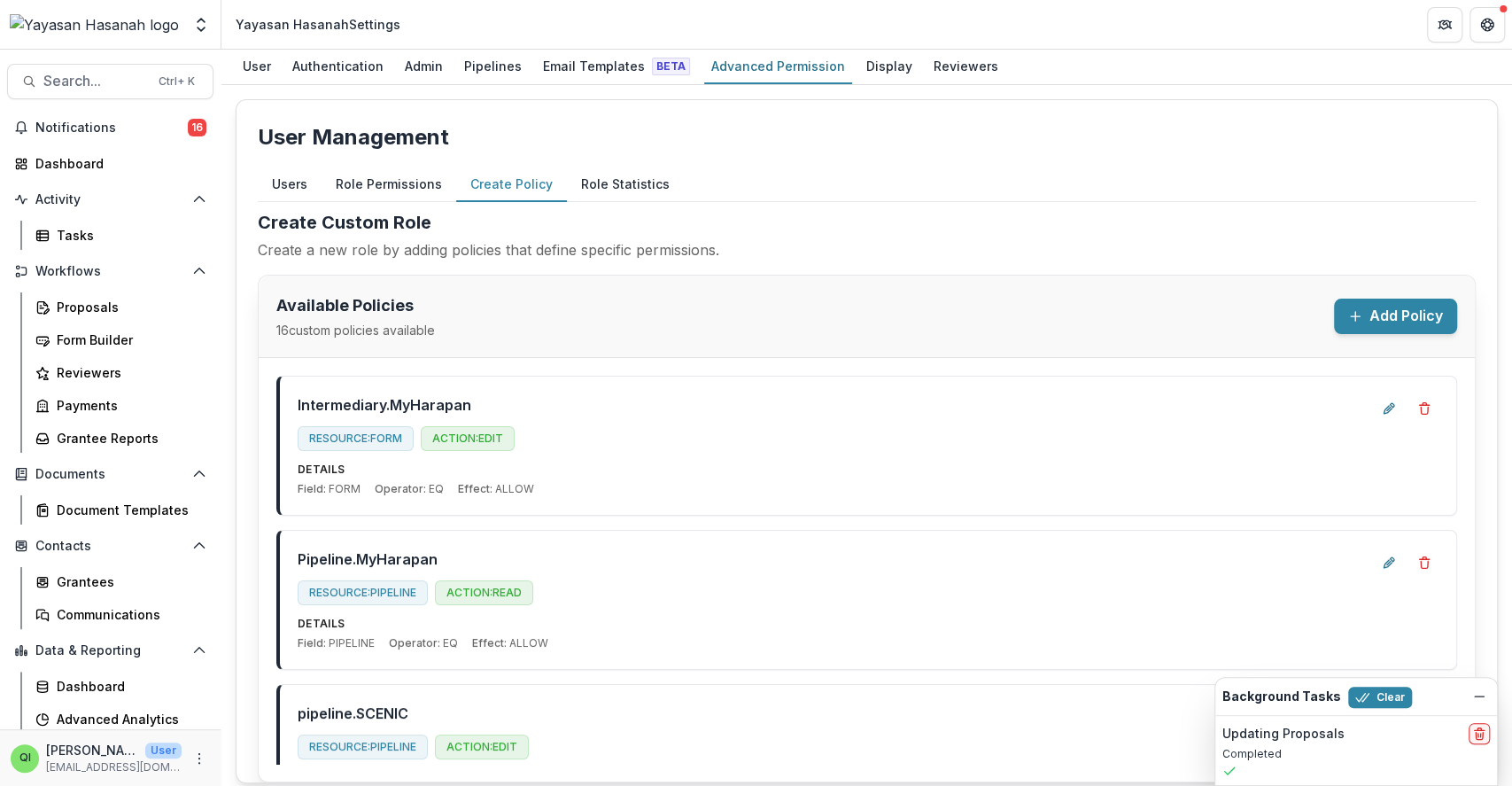
scroll to position [10, 0]
